Goal: Information Seeking & Learning: Learn about a topic

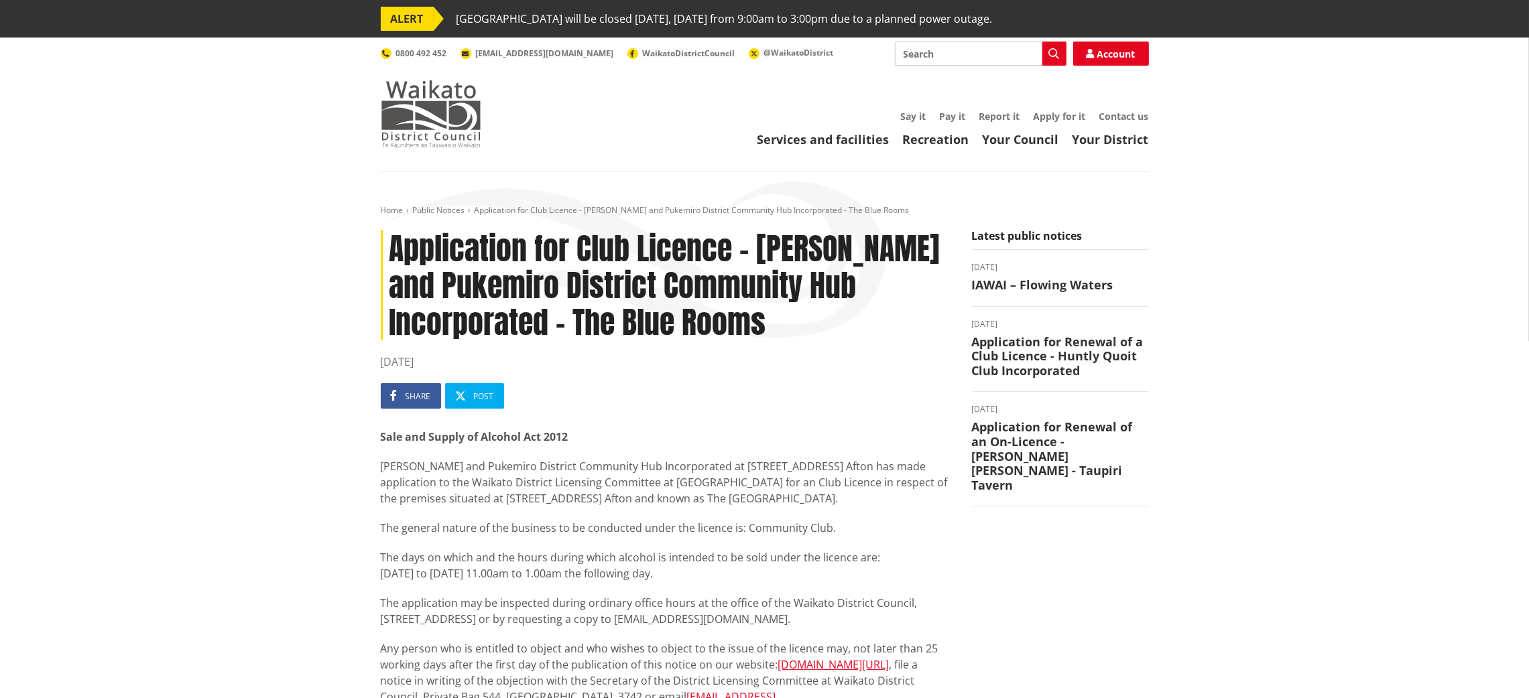
click at [415, 100] on img at bounding box center [431, 113] width 101 height 67
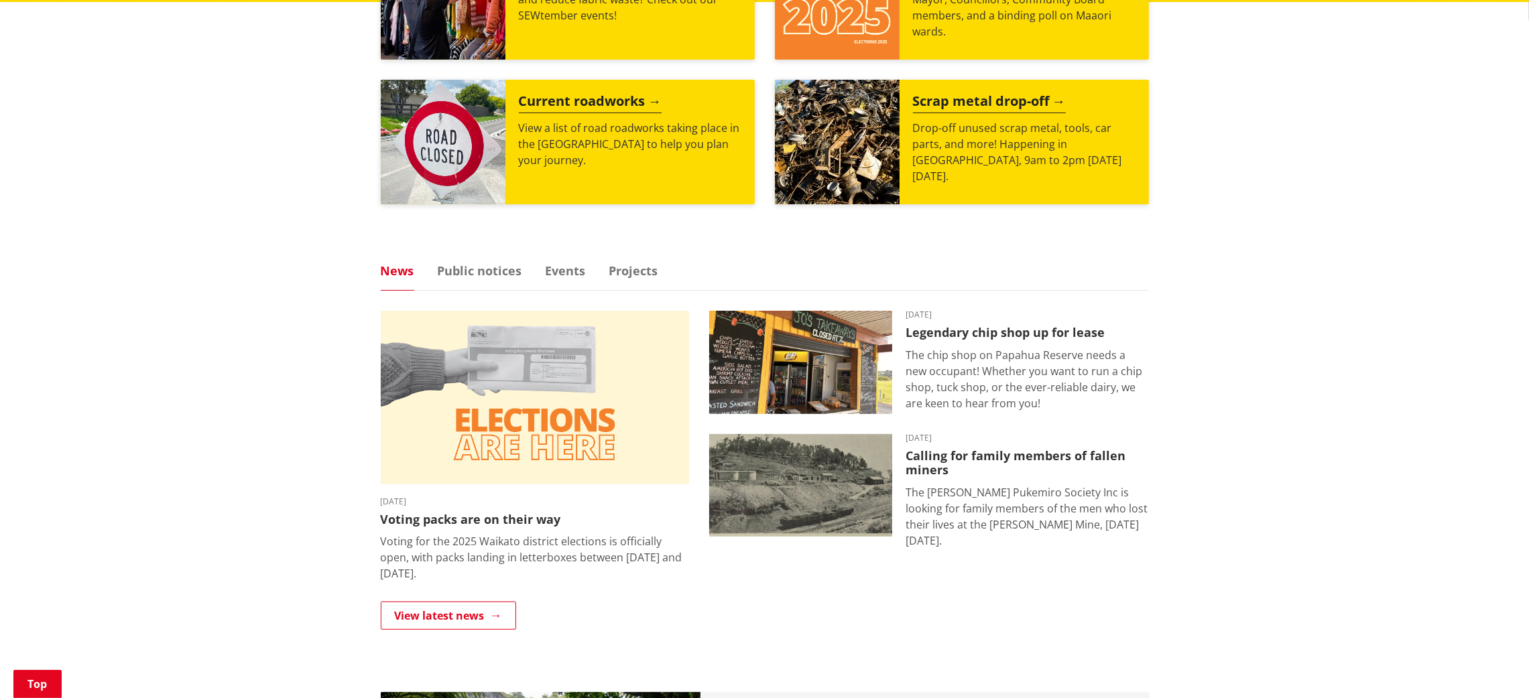
scroll to position [664, 0]
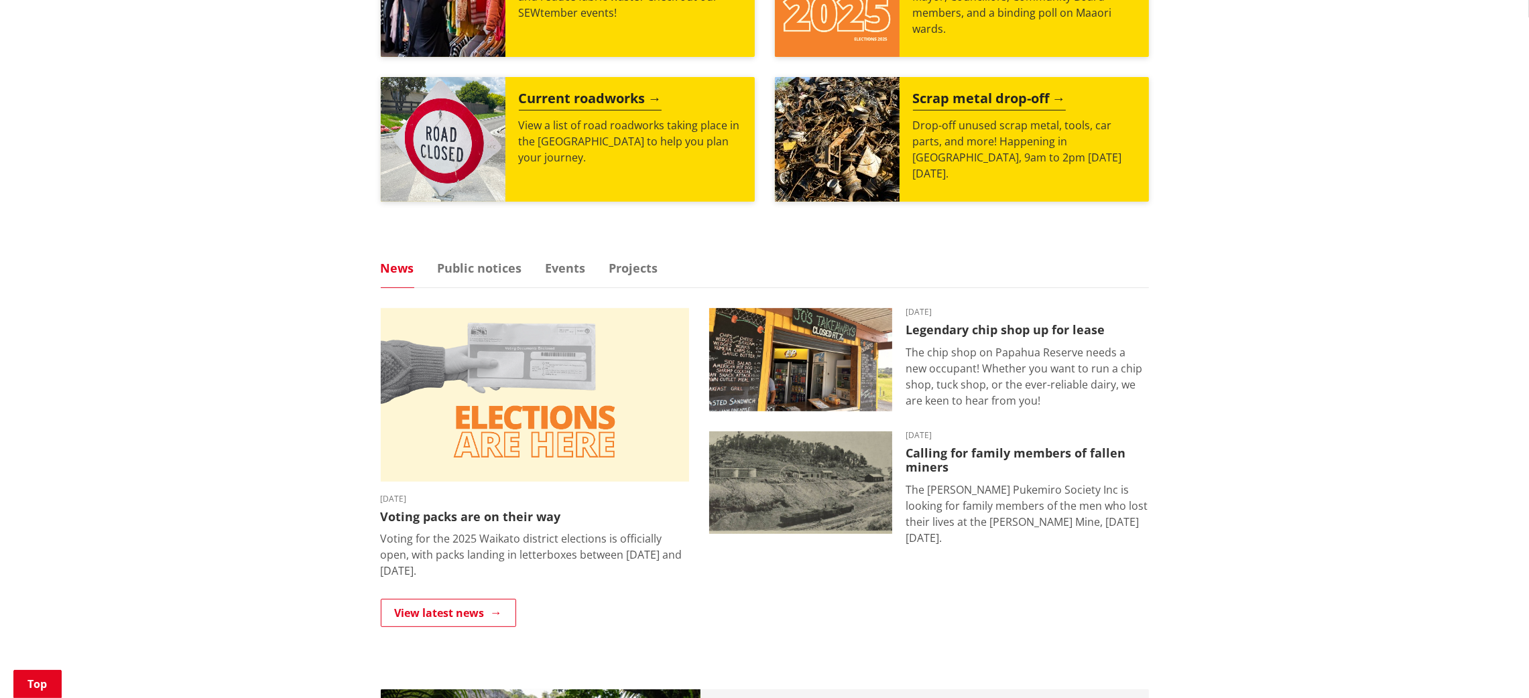
drag, startPoint x: 1531, startPoint y: 74, endPoint x: 1543, endPoint y: 275, distance: 202.1
click at [1528, 275] on html "ALERT Ngaaruawaahia Library will be closed tomorrow, Tuesday 9 September from 9…" at bounding box center [764, 428] width 1529 height 2184
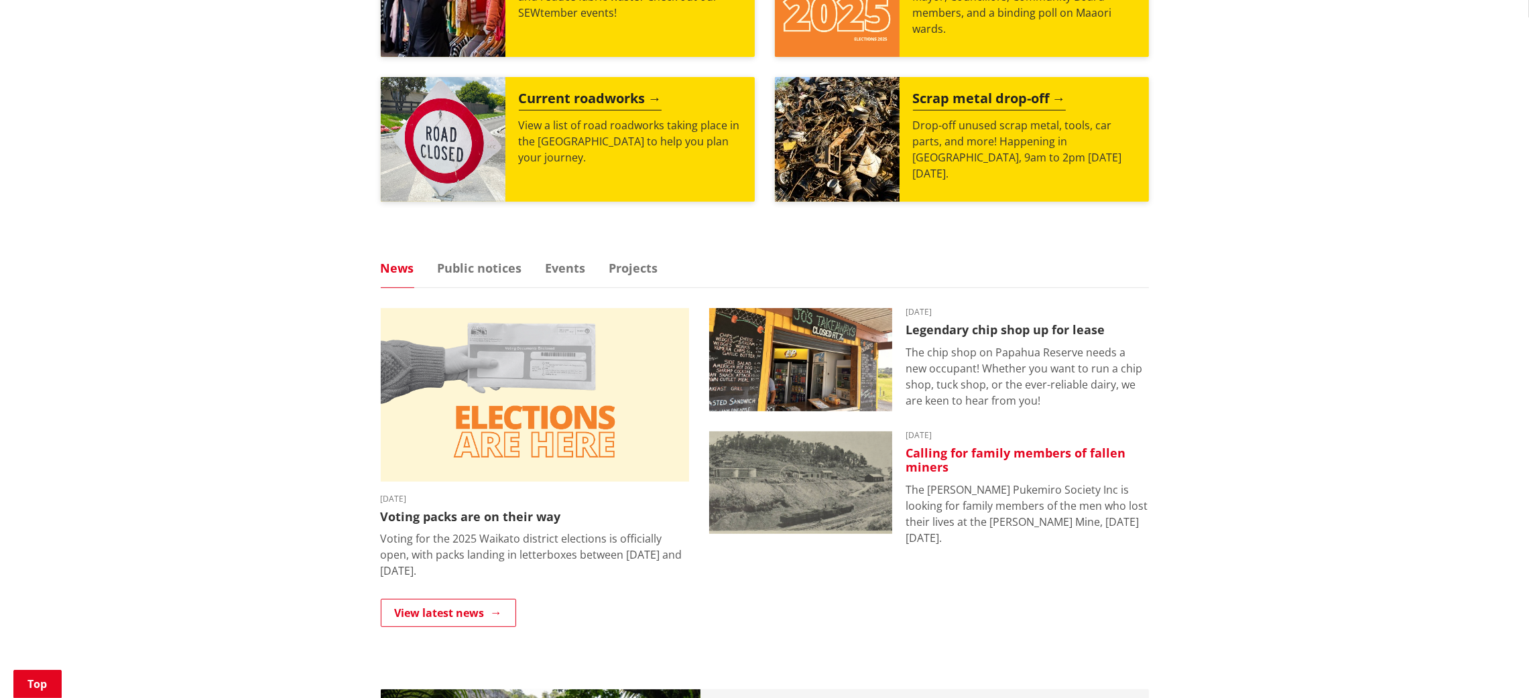
click at [837, 492] on img at bounding box center [800, 483] width 183 height 103
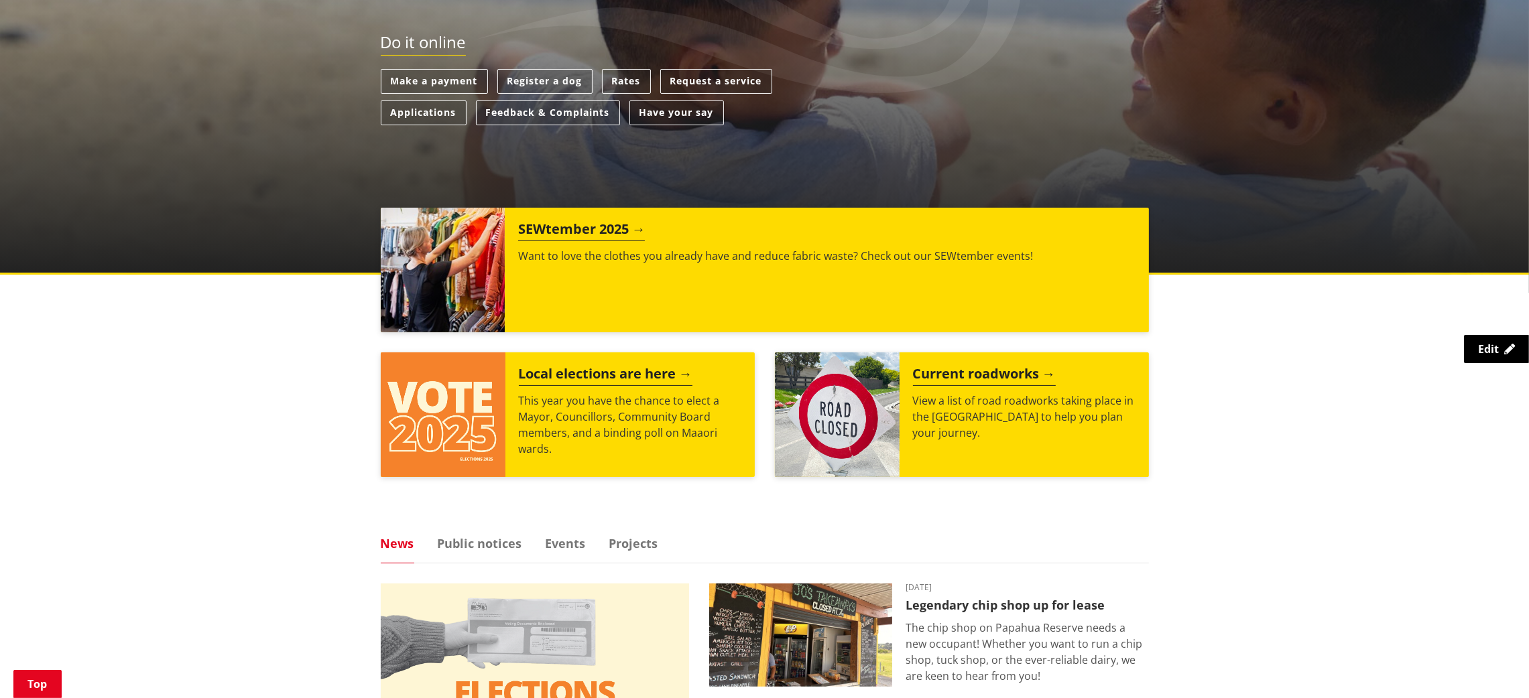
scroll to position [351, 0]
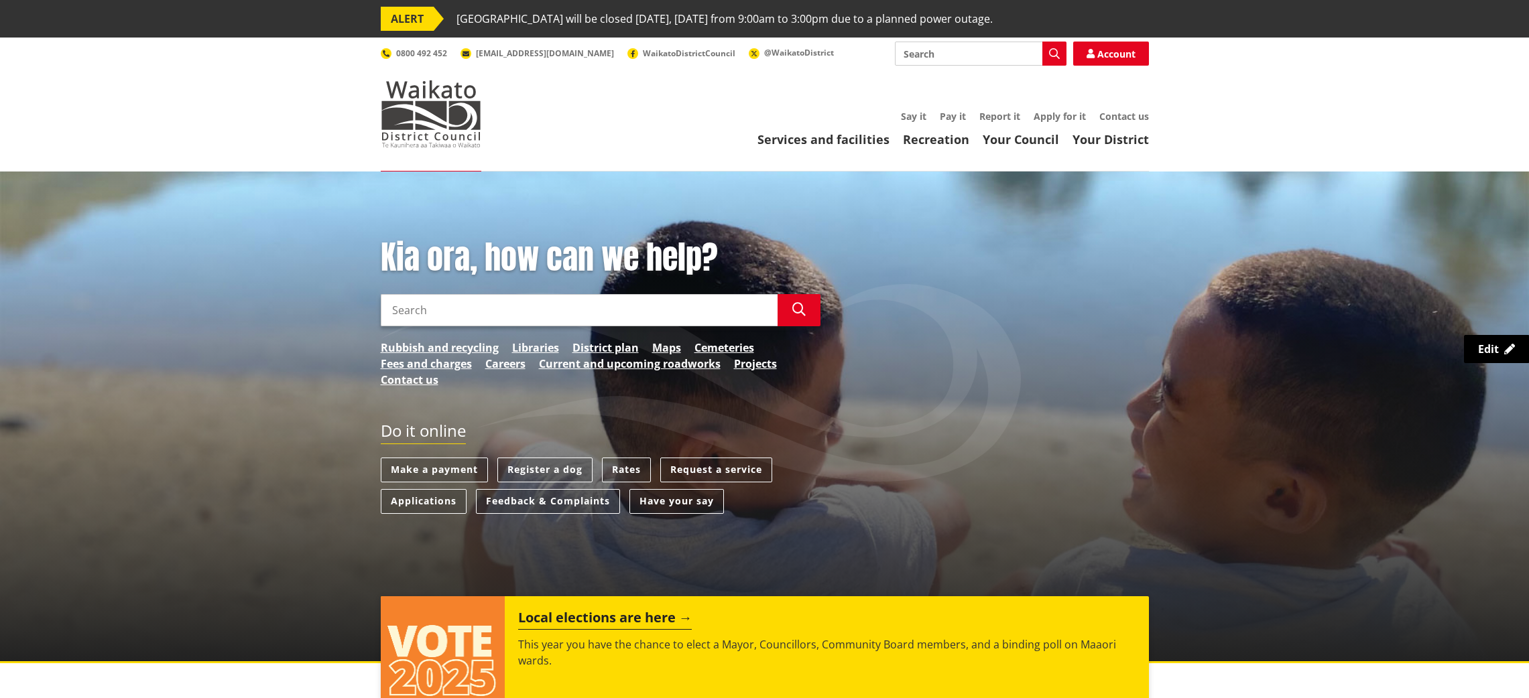
scroll to position [351, 0]
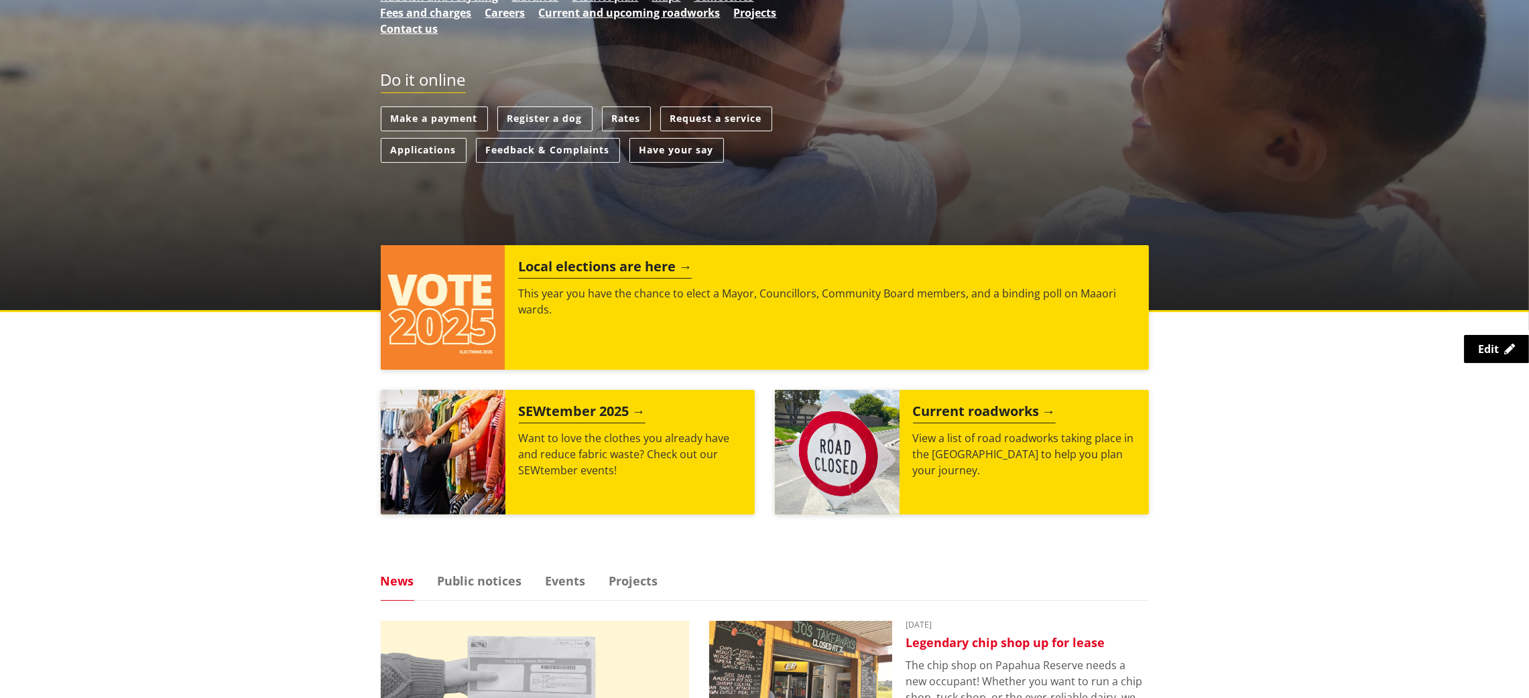
click at [861, 633] on img at bounding box center [800, 672] width 183 height 103
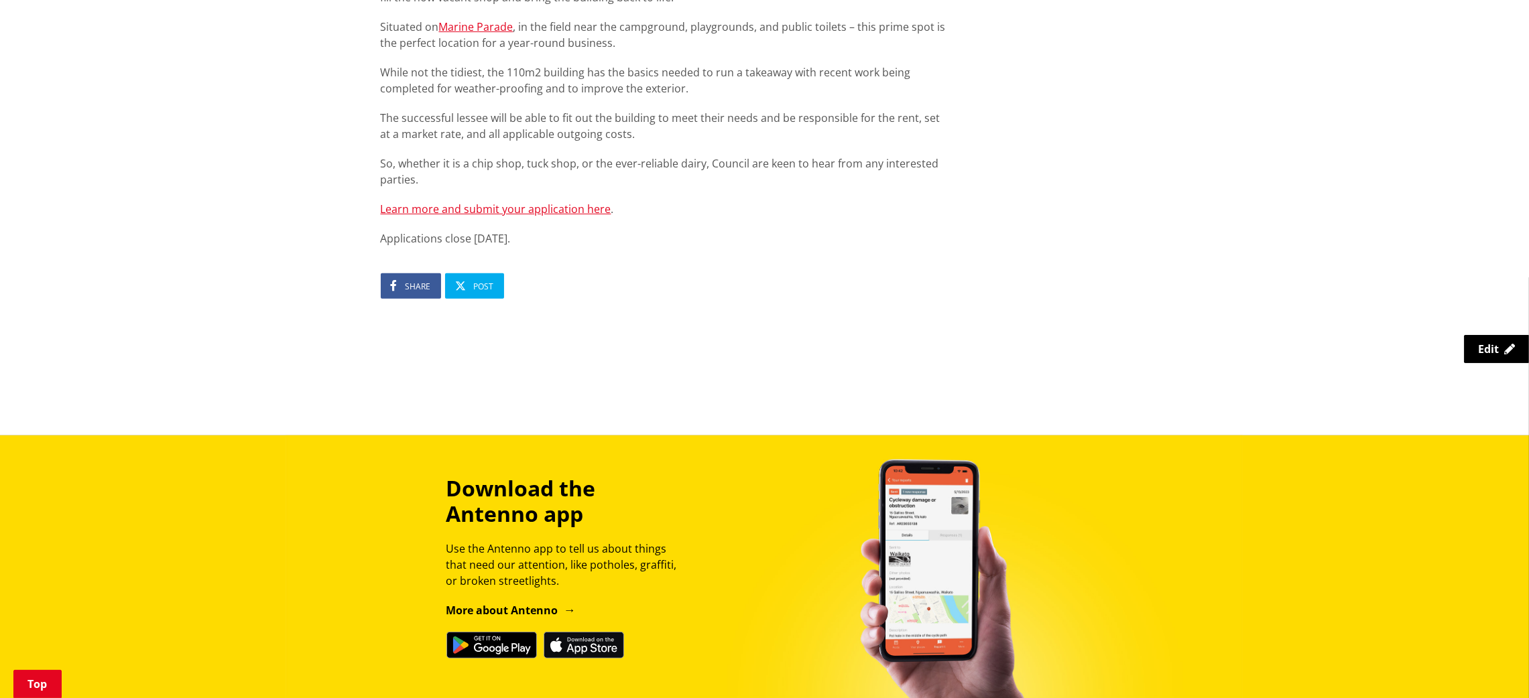
scroll to position [998, 0]
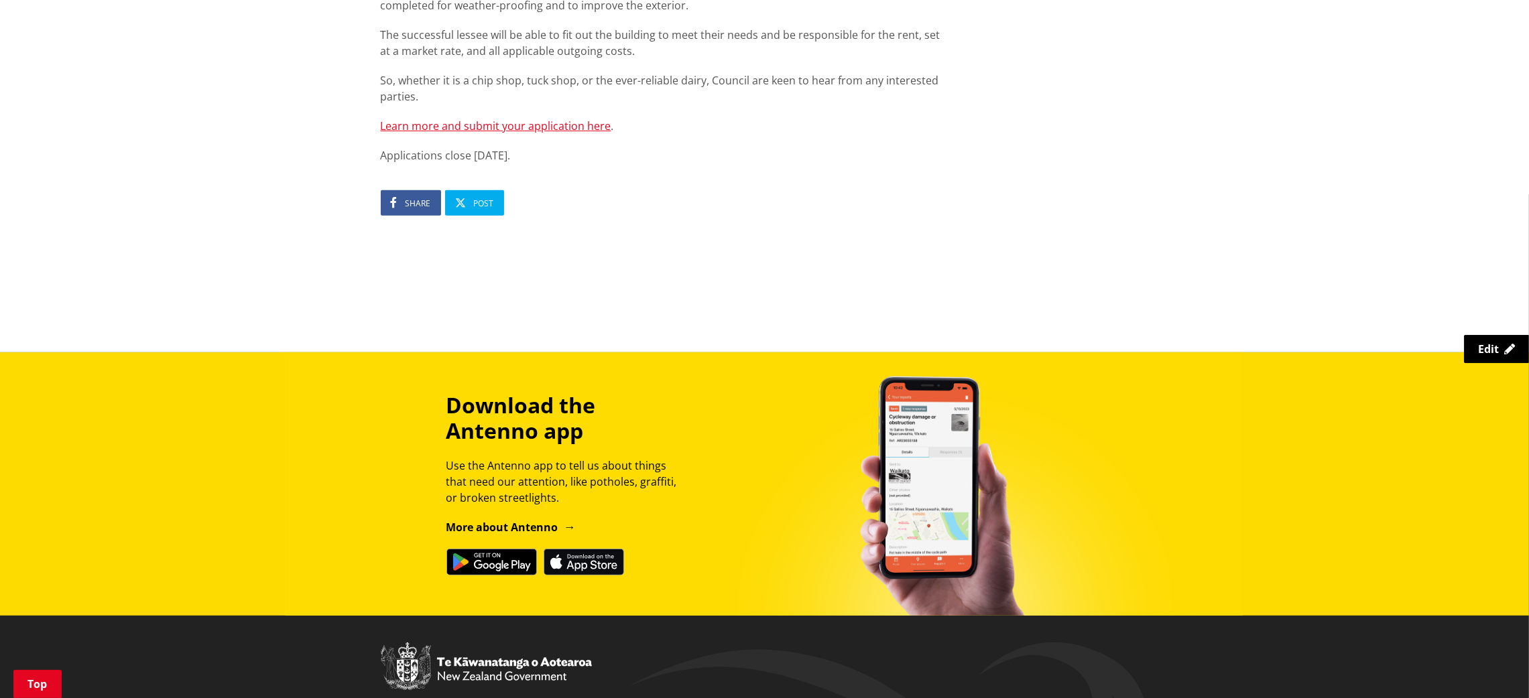
drag, startPoint x: 1539, startPoint y: 99, endPoint x: 1489, endPoint y: 456, distance: 360.6
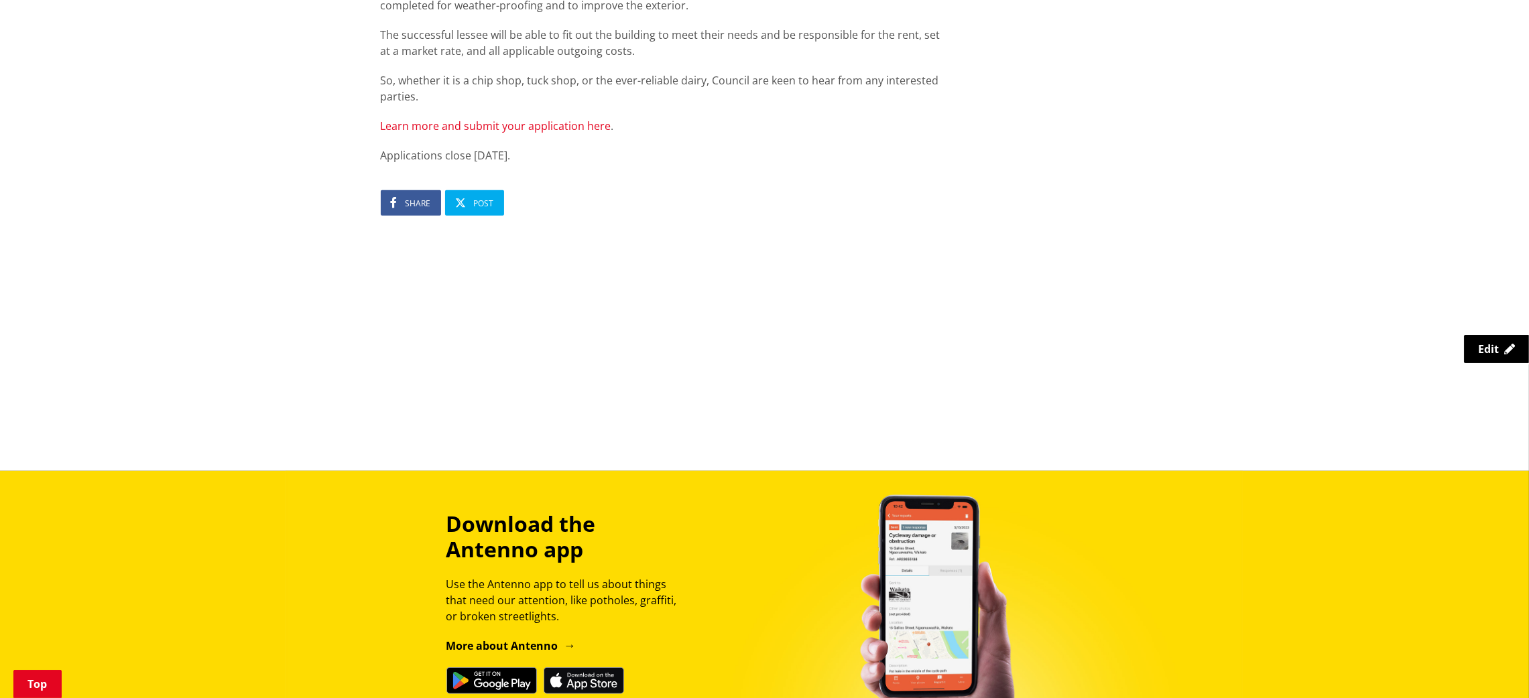
click at [509, 120] on link "Learn more and submit your application here" at bounding box center [496, 126] width 231 height 15
